Goal: Transaction & Acquisition: Book appointment/travel/reservation

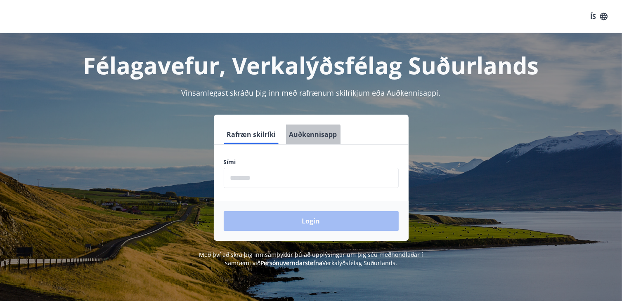
click at [301, 139] on button "Auðkennisapp" at bounding box center [313, 135] width 54 height 20
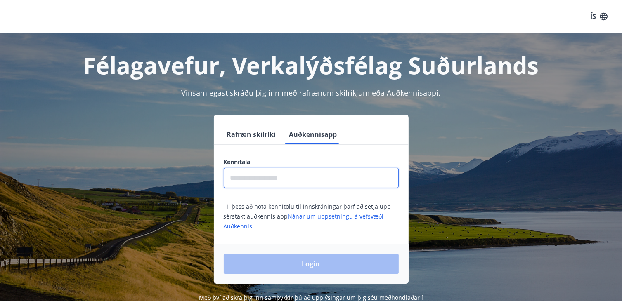
click at [247, 182] on input "text" at bounding box center [311, 178] width 175 height 20
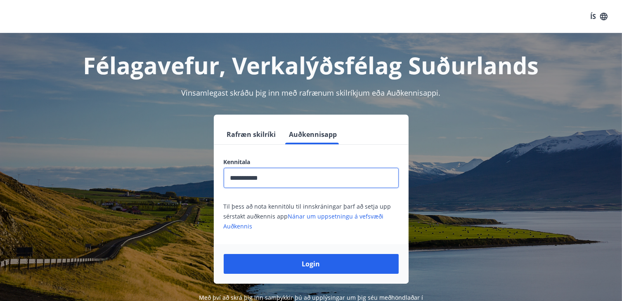
type input "**********"
click at [224, 254] on button "Login" at bounding box center [311, 264] width 175 height 20
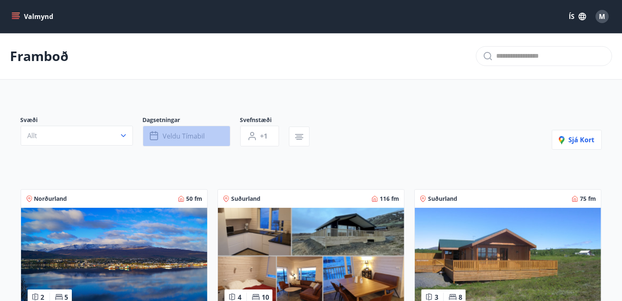
click at [187, 135] on span "Veldu tímabil" at bounding box center [184, 136] width 42 height 9
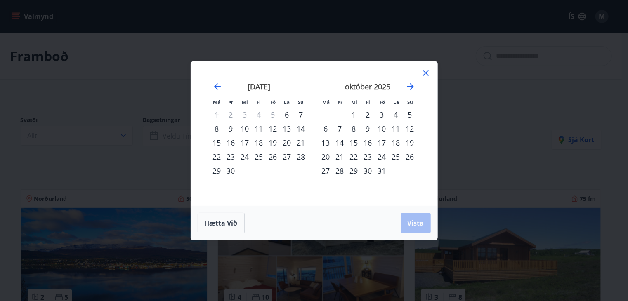
click at [257, 154] on div "25" at bounding box center [259, 157] width 14 height 14
click at [271, 156] on div "26" at bounding box center [273, 157] width 14 height 14
click at [417, 222] on span "Vista" at bounding box center [416, 223] width 17 height 9
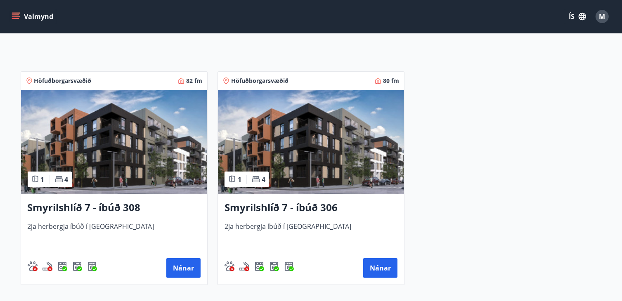
scroll to position [118, 0]
click at [256, 142] on img at bounding box center [311, 142] width 186 height 104
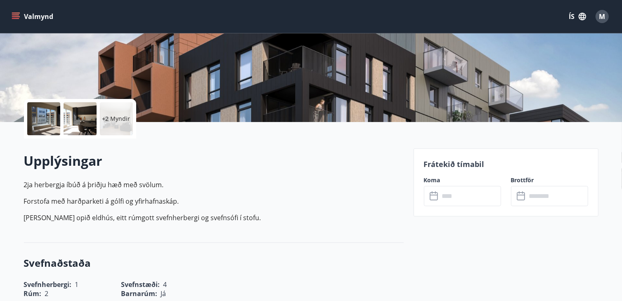
scroll to position [187, 0]
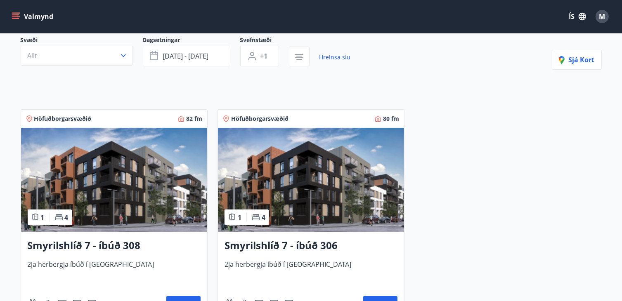
scroll to position [95, 0]
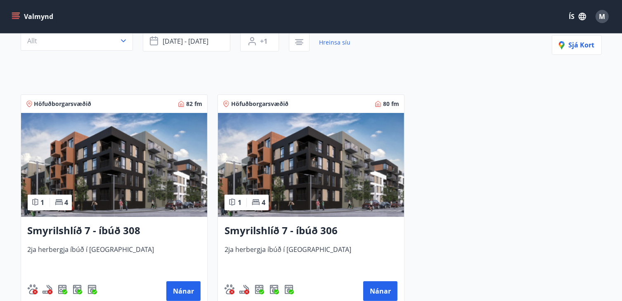
click at [137, 161] on img at bounding box center [114, 165] width 186 height 104
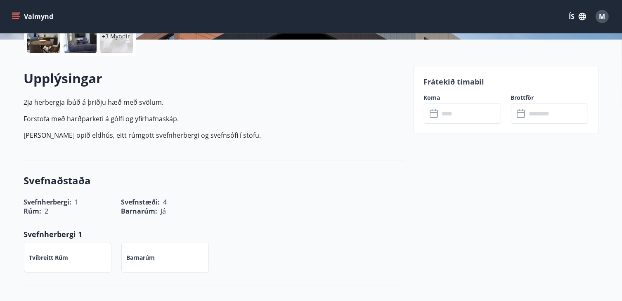
scroll to position [191, 0]
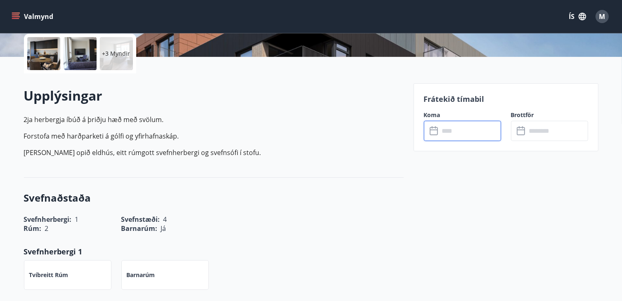
click at [452, 138] on input "text" at bounding box center [471, 131] width 62 height 20
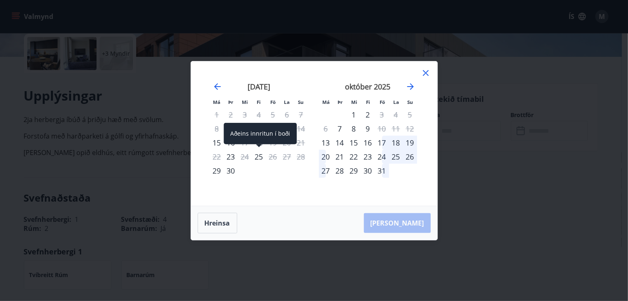
click at [260, 154] on div "25" at bounding box center [259, 157] width 14 height 14
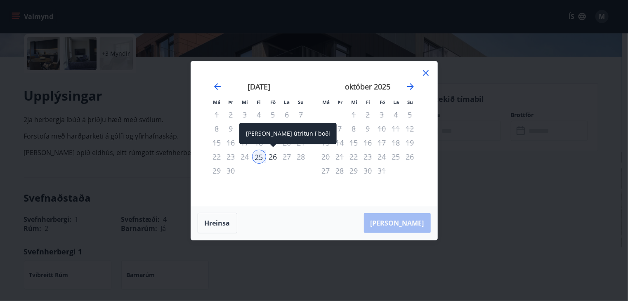
click at [273, 159] on div "26" at bounding box center [273, 157] width 14 height 14
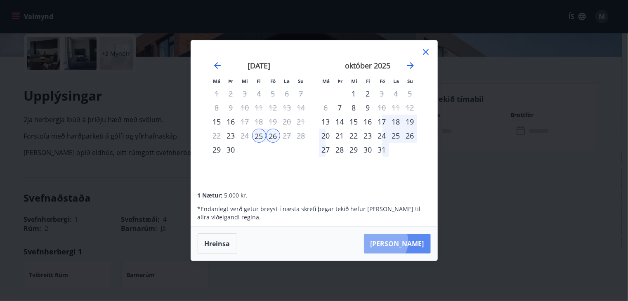
click at [410, 242] on button "Taka Frá" at bounding box center [397, 244] width 67 height 20
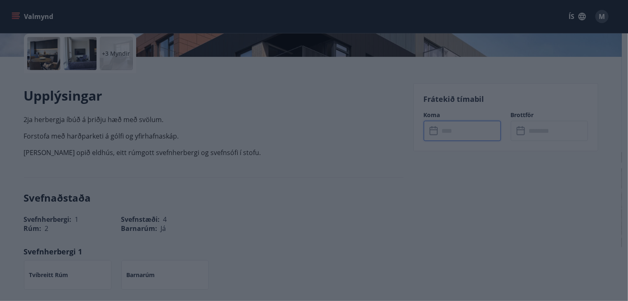
type input "******"
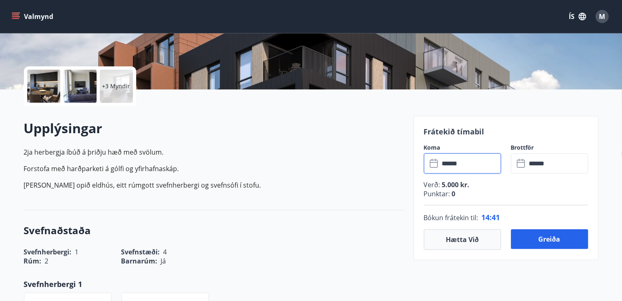
scroll to position [159, 0]
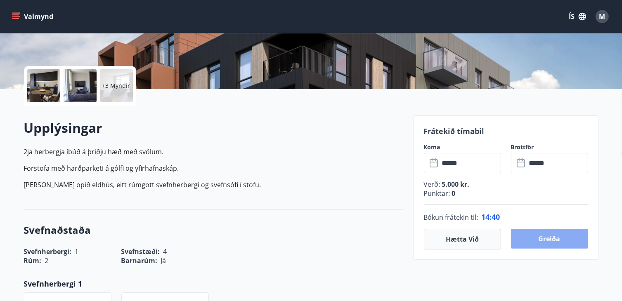
click at [543, 237] on button "Greiða" at bounding box center [549, 239] width 77 height 20
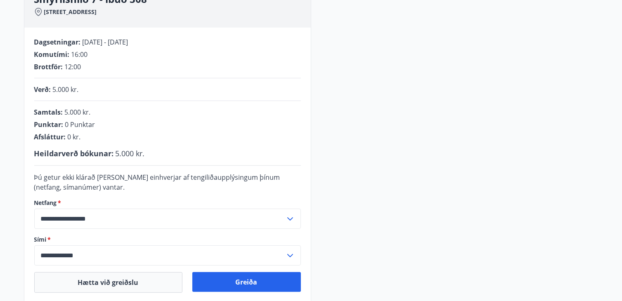
scroll to position [140, 0]
click at [332, 70] on div "**********" at bounding box center [311, 143] width 575 height 322
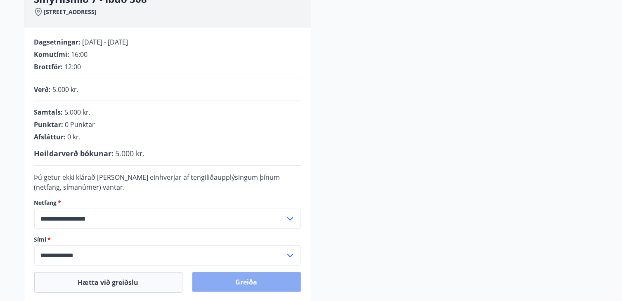
click at [248, 280] on button "Greiða" at bounding box center [246, 282] width 109 height 20
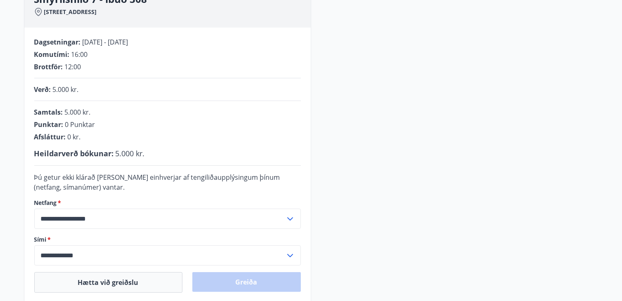
scroll to position [244, 0]
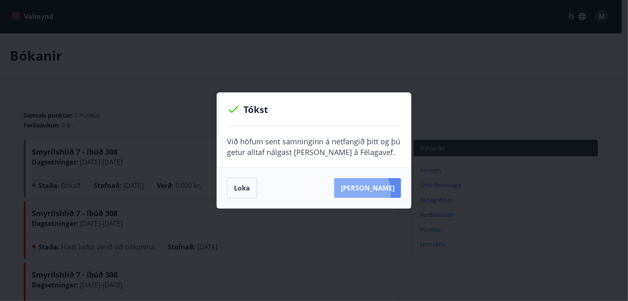
click at [369, 193] on button "[PERSON_NAME]" at bounding box center [367, 188] width 67 height 20
